Goal: Entertainment & Leisure: Consume media (video, audio)

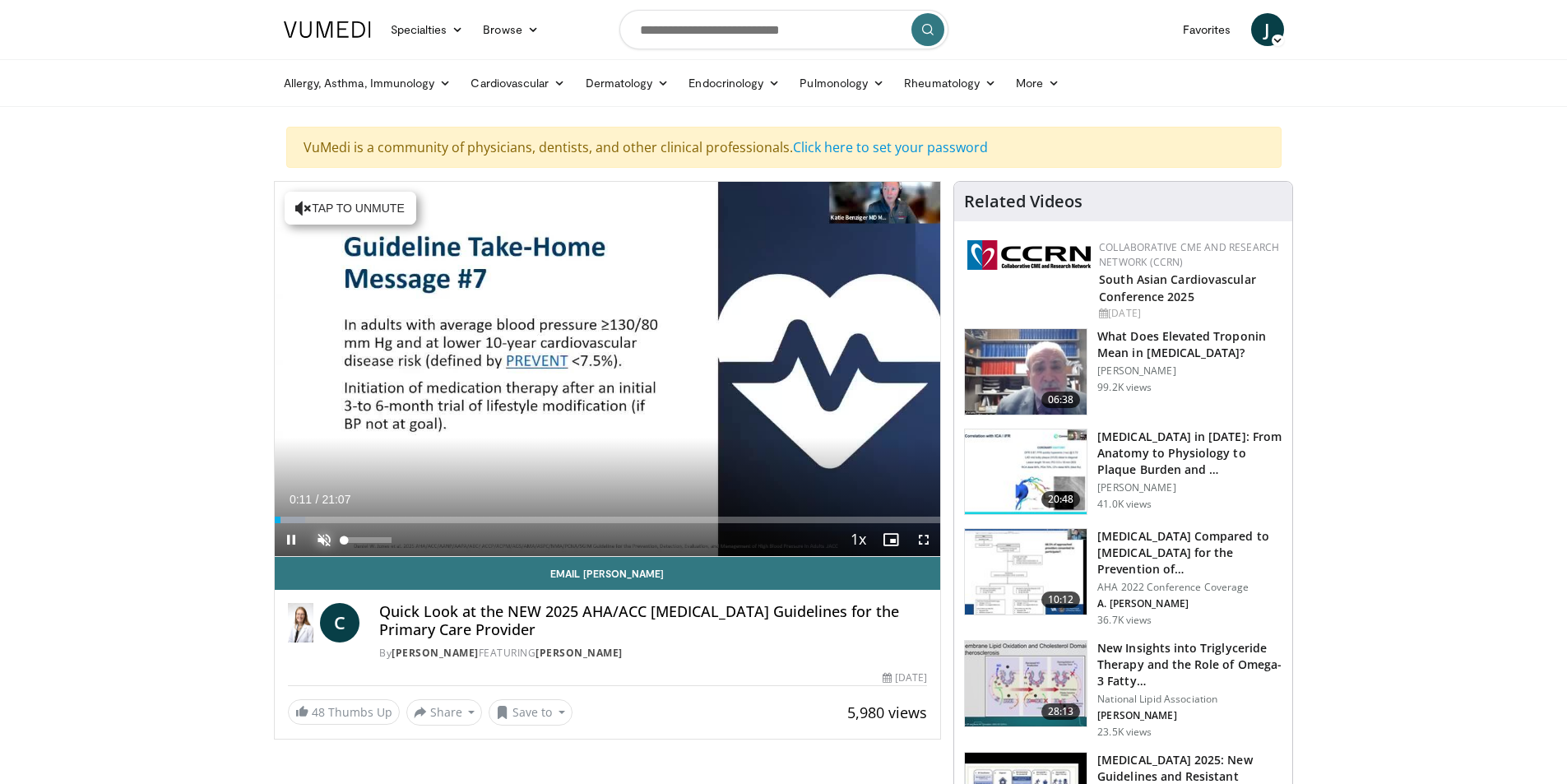
click at [324, 541] on span "Video Player" at bounding box center [324, 539] width 33 height 33
click at [892, 538] on span "Video Player" at bounding box center [891, 539] width 33 height 33
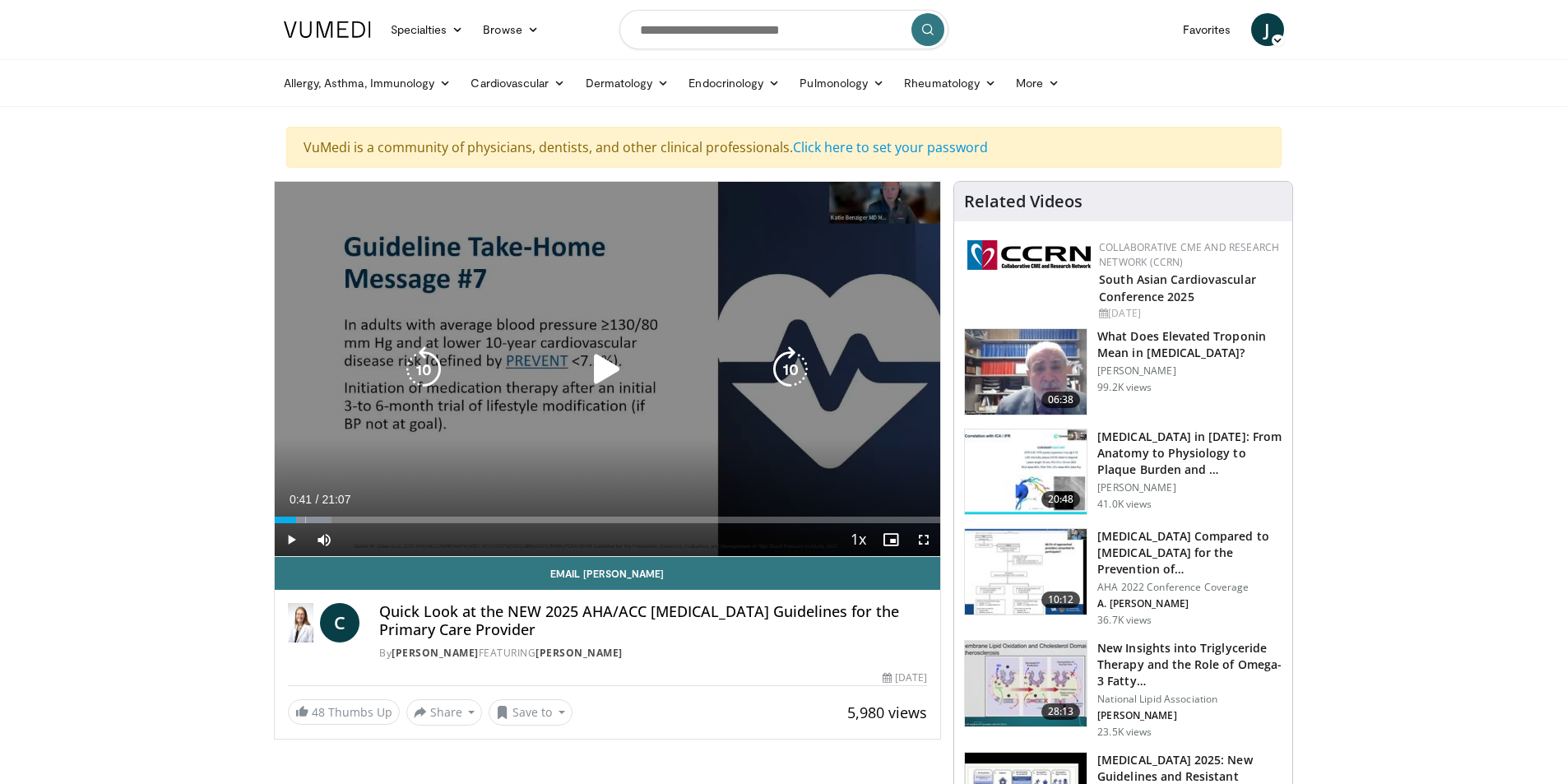
click at [595, 363] on icon "Video Player" at bounding box center [607, 369] width 46 height 46
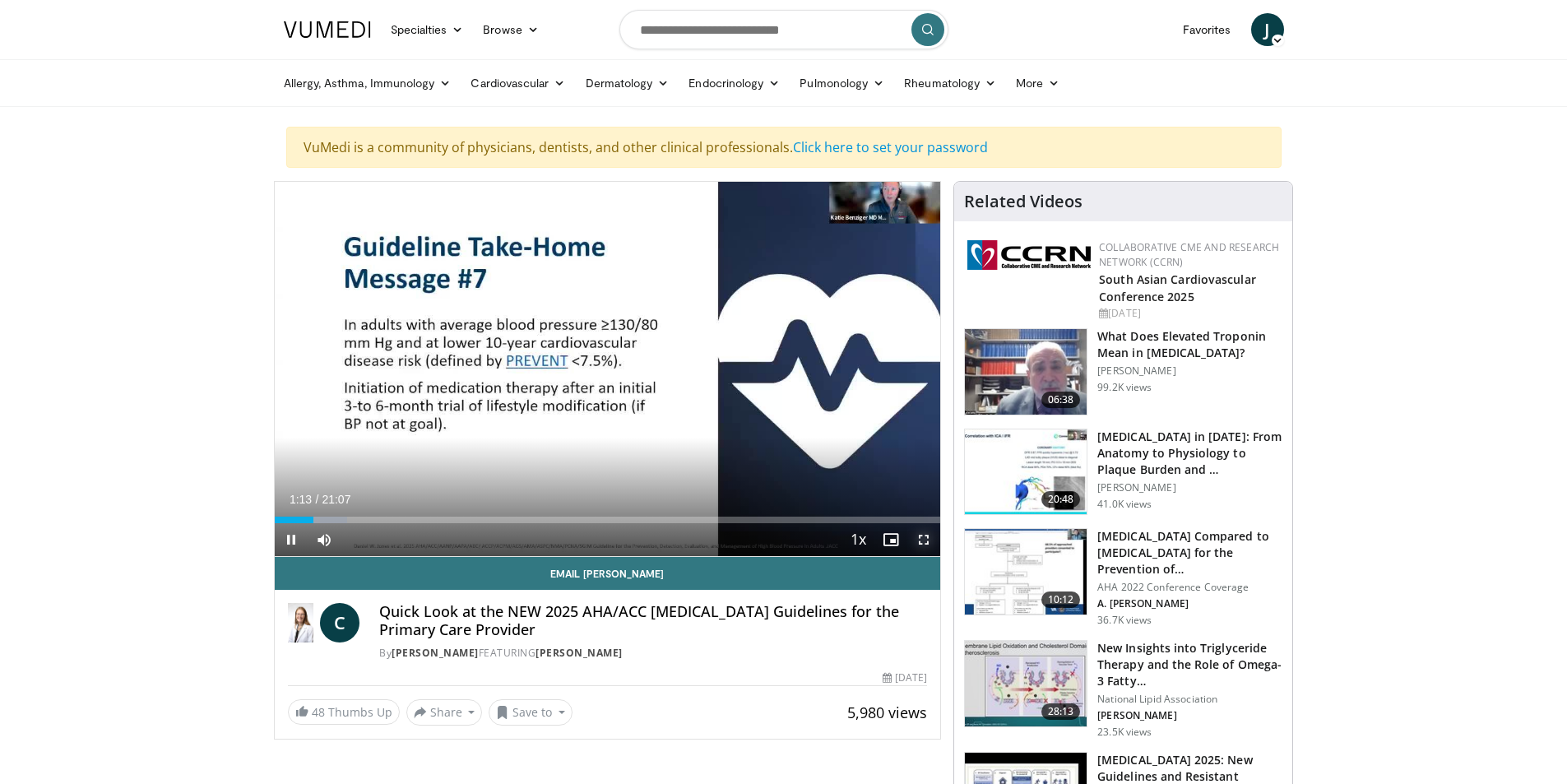
click at [922, 533] on span "Video Player" at bounding box center [924, 539] width 33 height 33
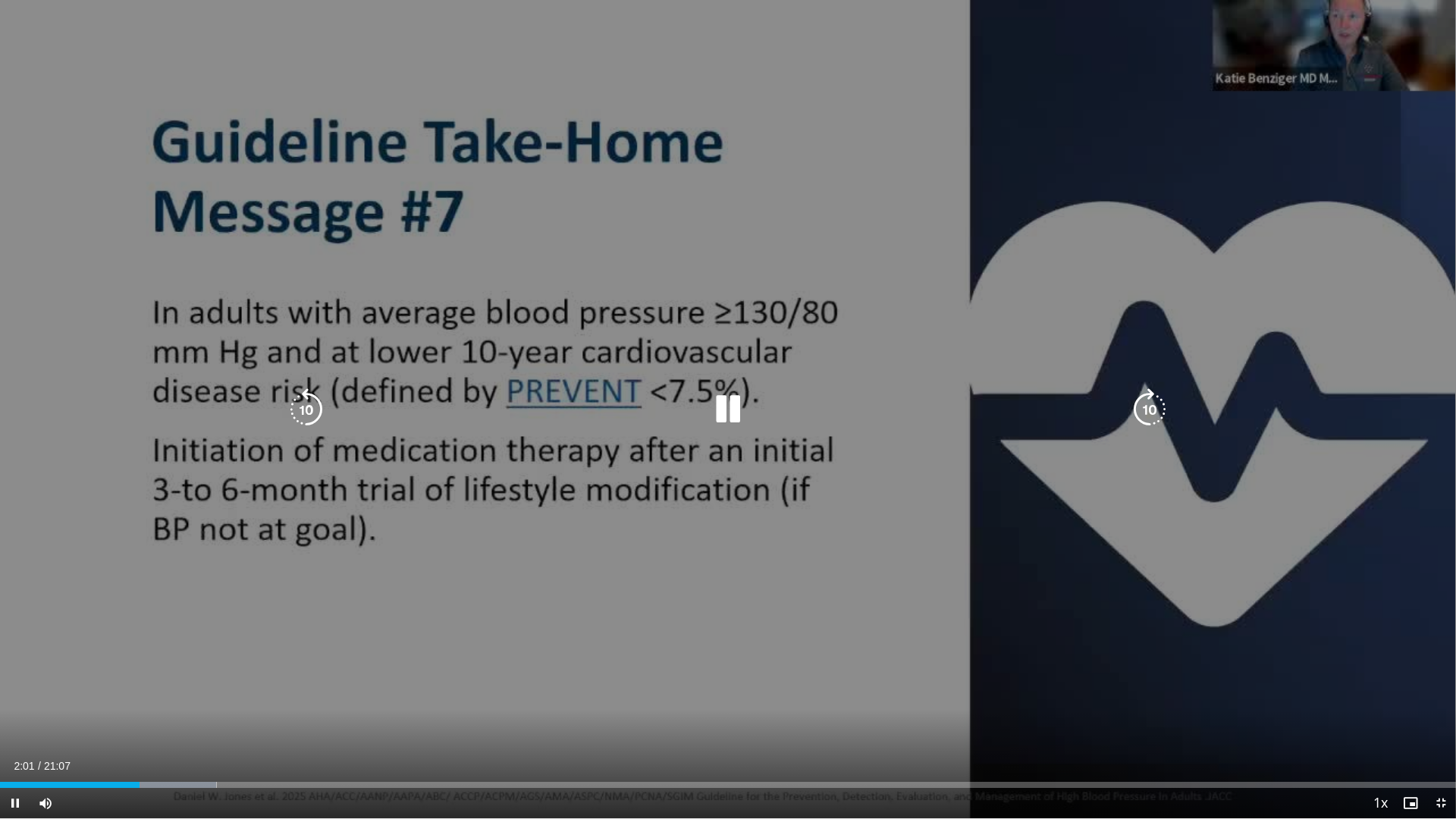
click at [1153, 408] on icon "Video Player" at bounding box center [1150, 410] width 43 height 43
click at [1152, 408] on icon "Video Player" at bounding box center [1150, 410] width 43 height 43
click at [1147, 408] on icon "Video Player" at bounding box center [1150, 410] width 43 height 43
click at [942, 331] on div "10 seconds Tap to unmute" at bounding box center [728, 409] width 1456 height 818
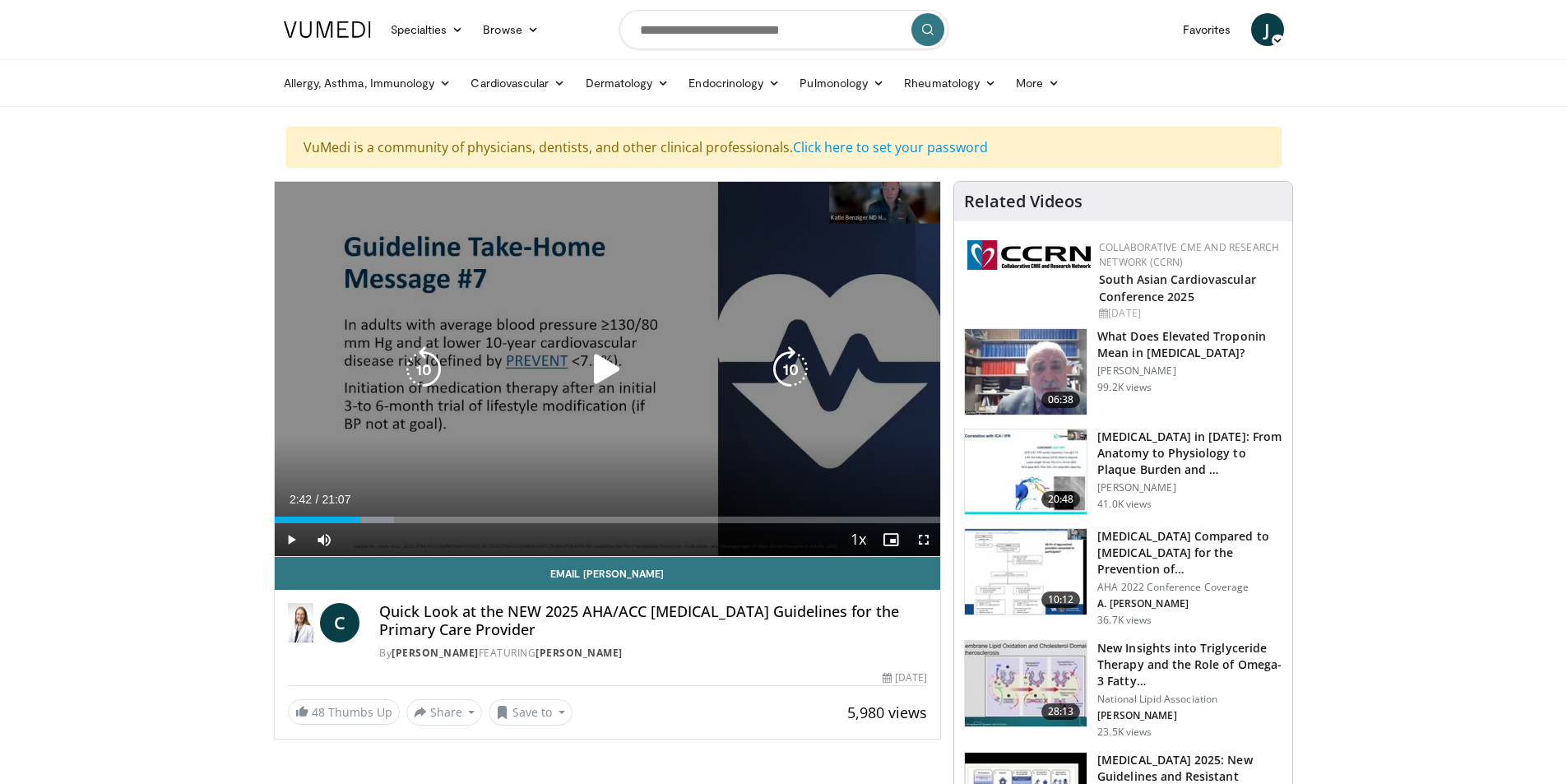
click at [421, 355] on icon "Video Player" at bounding box center [424, 369] width 46 height 46
click at [422, 363] on icon "Video Player" at bounding box center [424, 369] width 46 height 46
click at [422, 366] on icon "Video Player" at bounding box center [424, 369] width 46 height 46
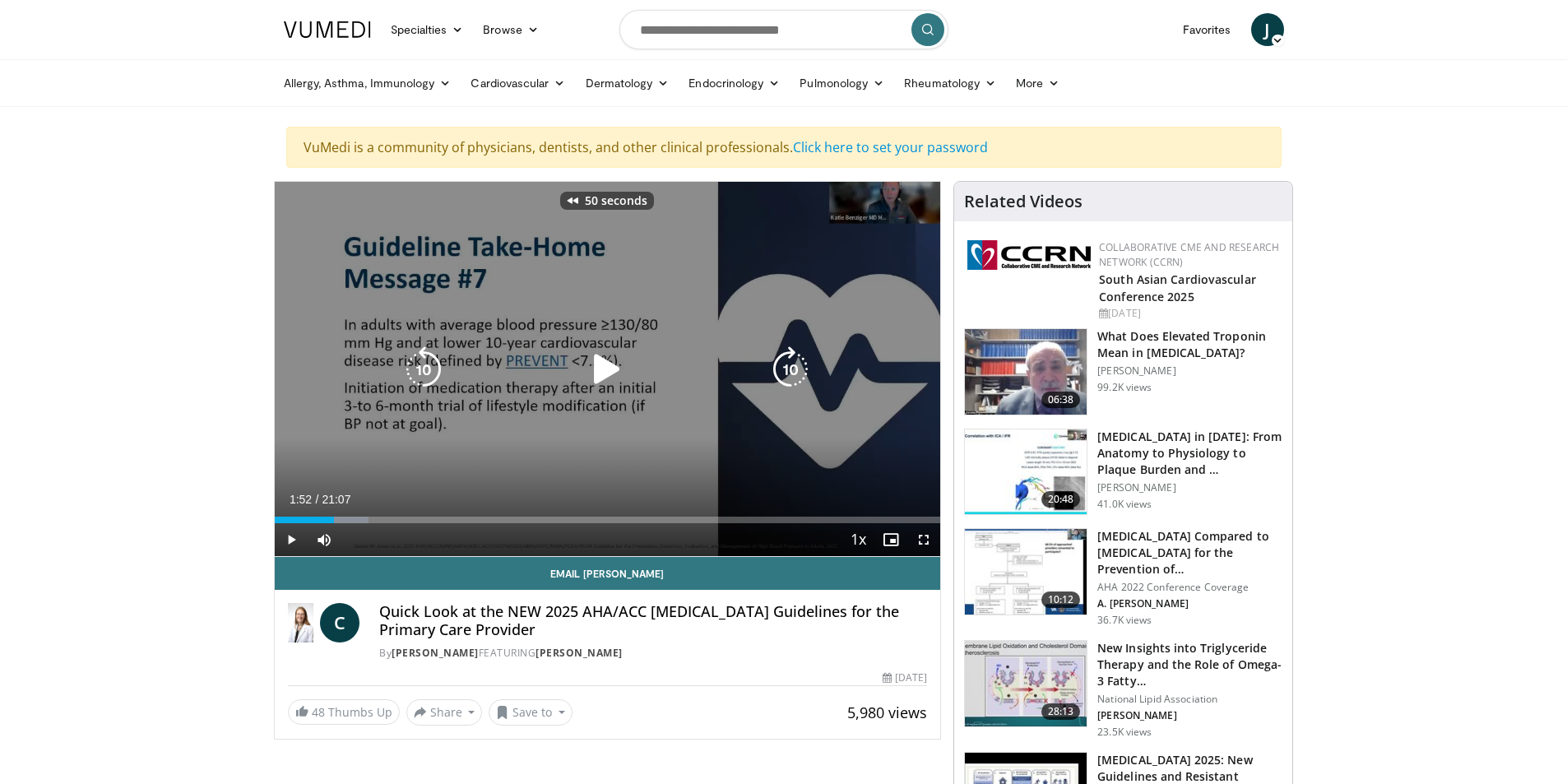
click at [419, 368] on icon "Video Player" at bounding box center [424, 369] width 46 height 46
click at [422, 367] on icon "Video Player" at bounding box center [424, 369] width 46 height 46
